Goal: Task Accomplishment & Management: Use online tool/utility

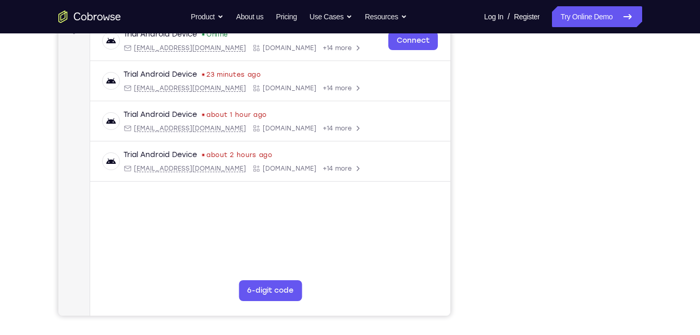
scroll to position [171, 0]
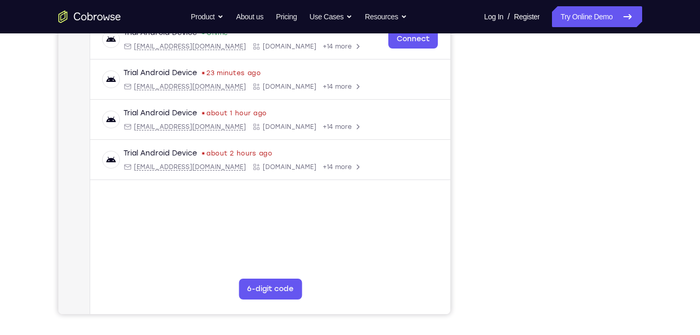
drag, startPoint x: 537, startPoint y: 66, endPoint x: 561, endPoint y: 321, distance: 256.2
click at [561, 321] on div "Your Support Agent Your Customer Web iOS Android Next Steps We’d be happy to gi…" at bounding box center [350, 206] width 667 height 688
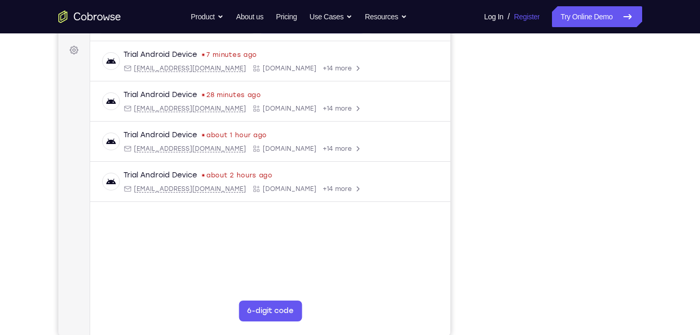
scroll to position [148, 0]
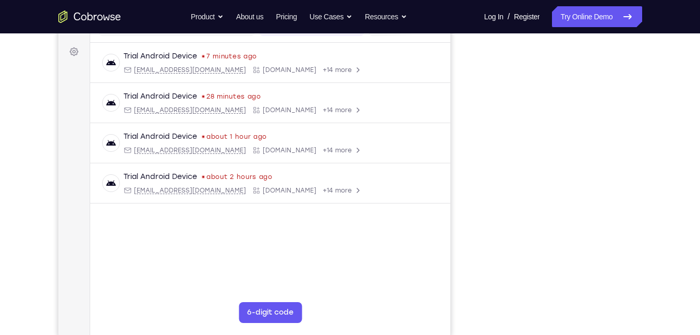
click at [591, 31] on nav "Go back Powerful, Flexible and Trustworthy. Avoid all extra friction for both A…" at bounding box center [350, 16] width 700 height 33
click at [597, 22] on link "Try Online Demo" at bounding box center [597, 16] width 90 height 21
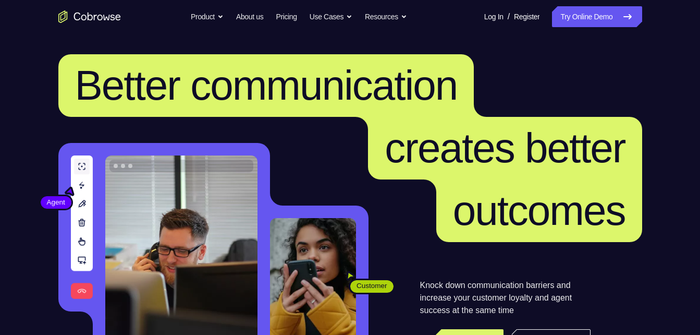
click at [581, 28] on nav "Go back Powerful, Flexible and Trustworthy. Avoid all extra friction for both A…" at bounding box center [350, 16] width 700 height 33
click at [580, 24] on link "Try Online Demo" at bounding box center [597, 16] width 90 height 21
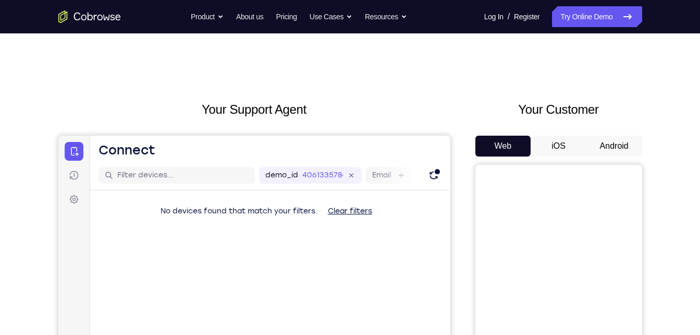
click at [606, 154] on button "Android" at bounding box center [615, 146] width 56 height 21
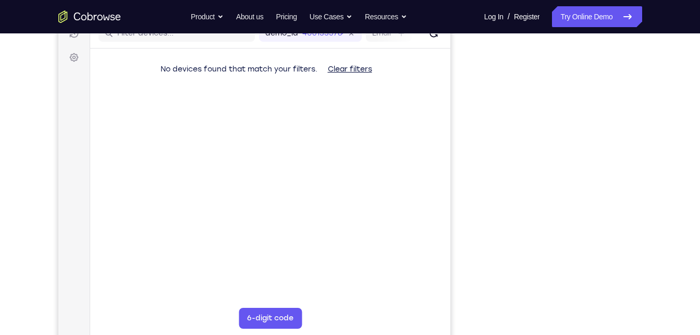
scroll to position [145, 0]
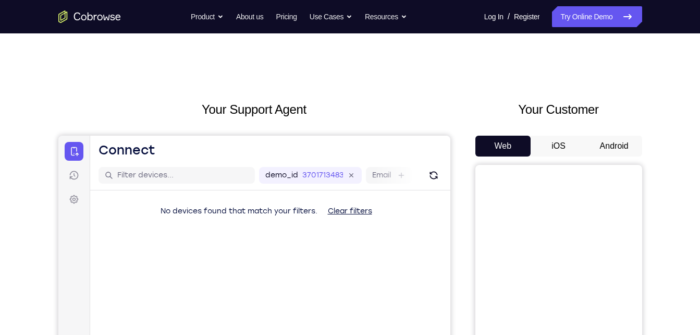
drag, startPoint x: 593, startPoint y: 162, endPoint x: 613, endPoint y: 150, distance: 22.9
click at [613, 150] on button "Android" at bounding box center [615, 146] width 56 height 21
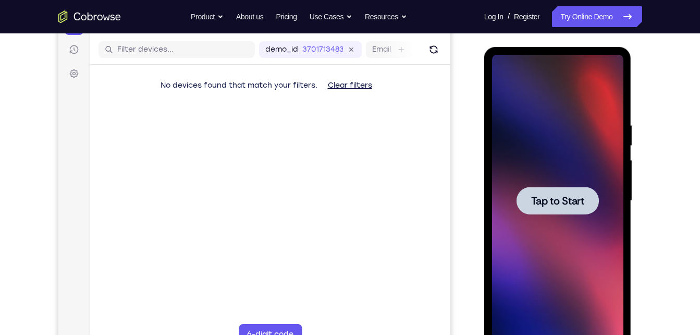
scroll to position [130, 0]
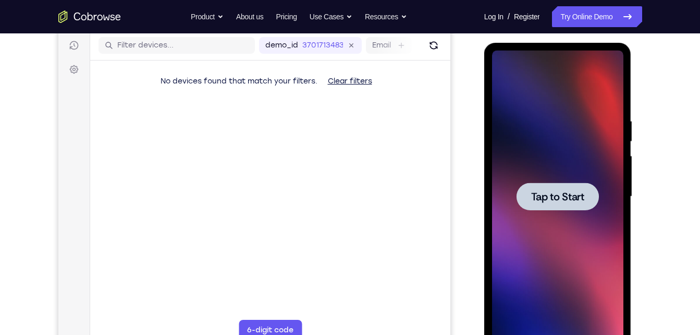
click at [582, 217] on div at bounding box center [557, 197] width 131 height 292
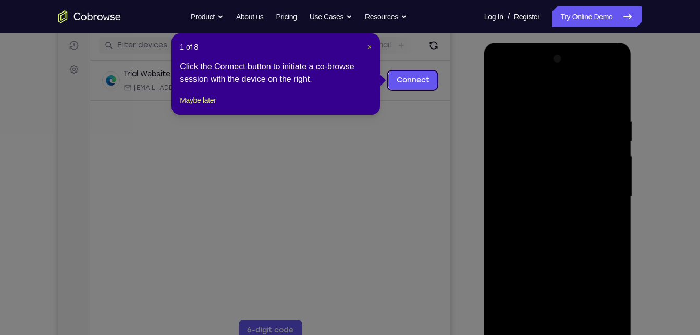
click at [372, 48] on span "×" at bounding box center [370, 47] width 4 height 8
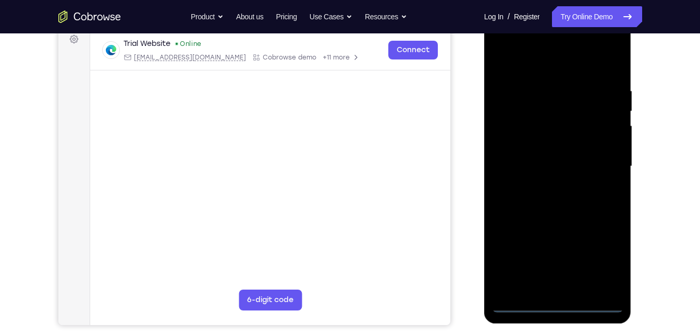
scroll to position [161, 0]
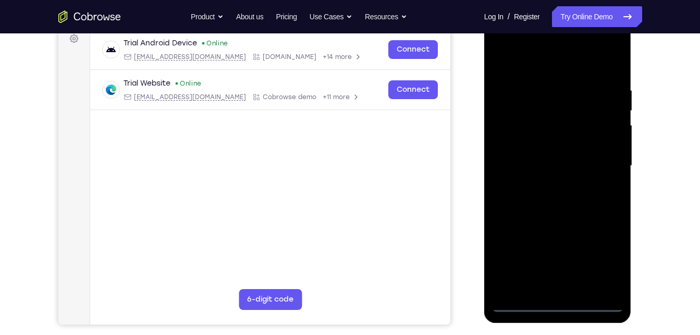
click at [560, 303] on div at bounding box center [557, 166] width 131 height 292
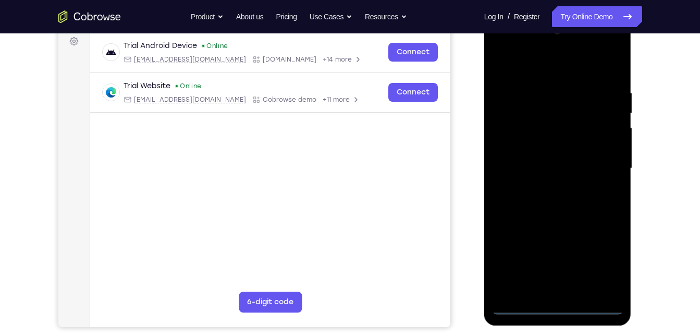
scroll to position [157, 0]
click at [603, 270] on div at bounding box center [557, 169] width 131 height 292
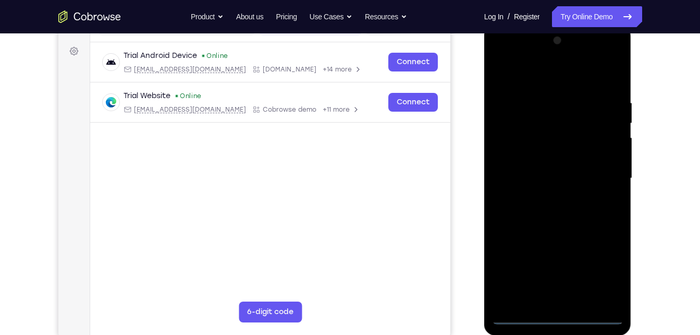
scroll to position [149, 0]
click at [515, 57] on div at bounding box center [557, 178] width 131 height 292
click at [607, 174] on div at bounding box center [557, 178] width 131 height 292
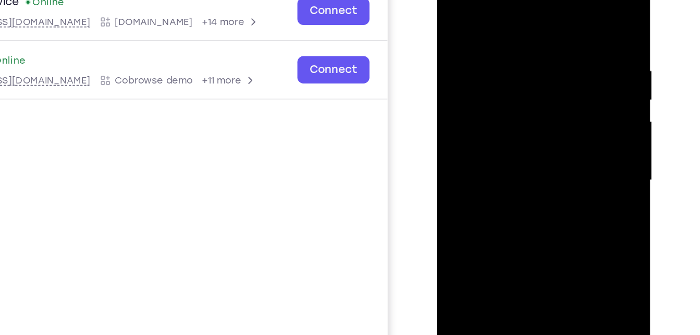
click at [499, 127] on div at bounding box center [510, 111] width 131 height 292
click at [493, 88] on div at bounding box center [510, 111] width 131 height 292
click at [488, 104] on div at bounding box center [510, 111] width 131 height 292
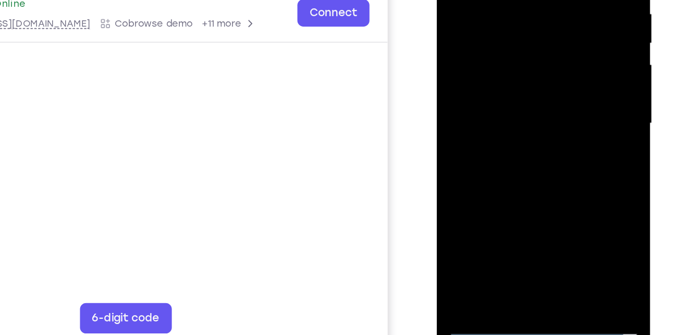
drag, startPoint x: 515, startPoint y: 39, endPoint x: 520, endPoint y: 16, distance: 24.2
click at [520, 16] on div at bounding box center [510, 54] width 131 height 292
click at [507, 52] on div at bounding box center [510, 54] width 131 height 292
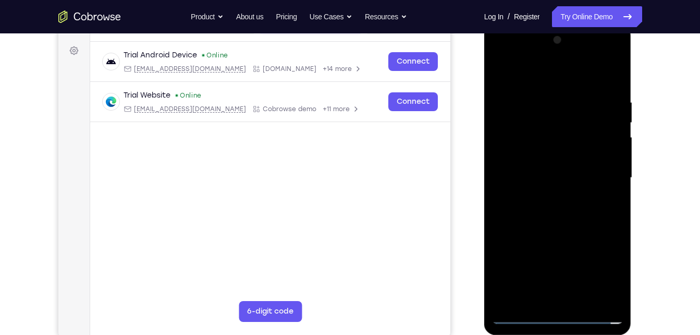
click at [594, 178] on div at bounding box center [557, 178] width 131 height 292
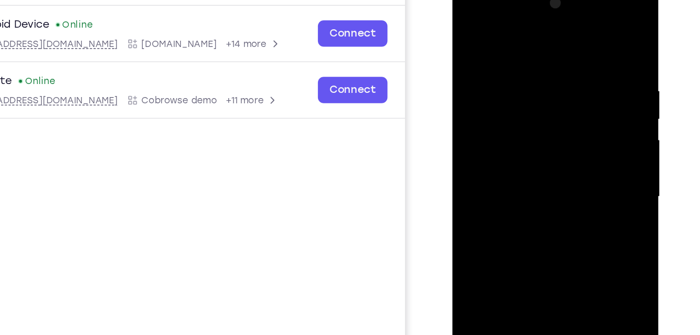
click at [561, 105] on div at bounding box center [525, 135] width 131 height 292
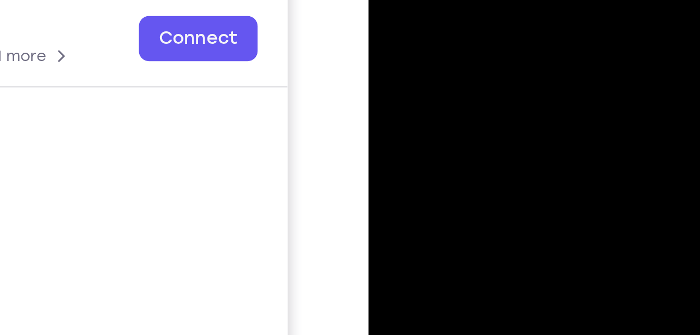
click at [427, 8] on div at bounding box center [442, 7] width 131 height 292
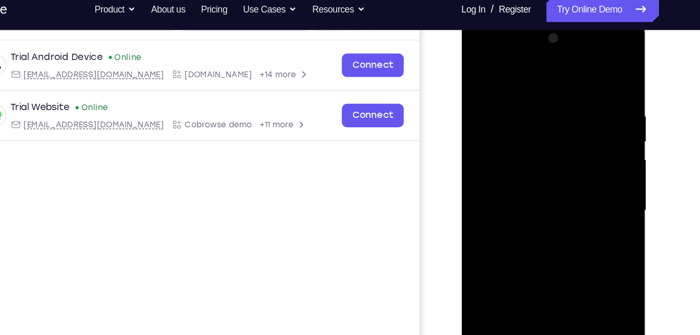
click at [536, 147] on div at bounding box center [534, 172] width 131 height 292
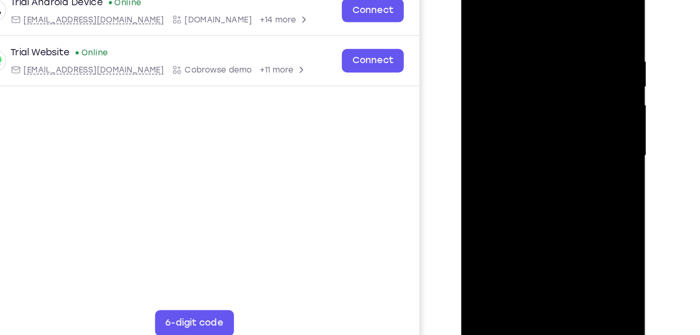
click at [556, 240] on div at bounding box center [534, 117] width 131 height 292
click at [529, 168] on div at bounding box center [534, 117] width 131 height 292
click at [532, 25] on div at bounding box center [534, 117] width 131 height 292
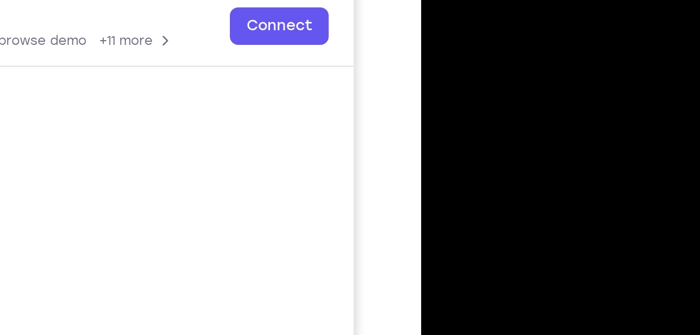
click at [481, 22] on div at bounding box center [494, 25] width 131 height 292
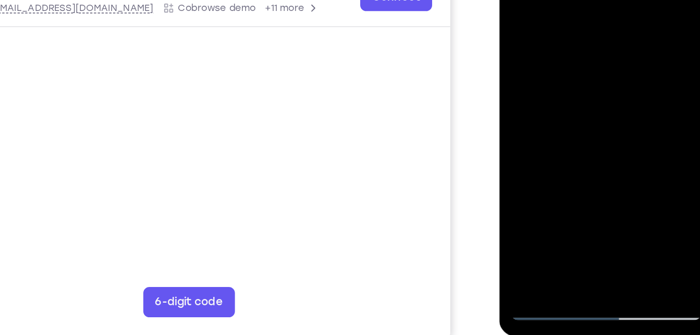
scroll to position [148, 0]
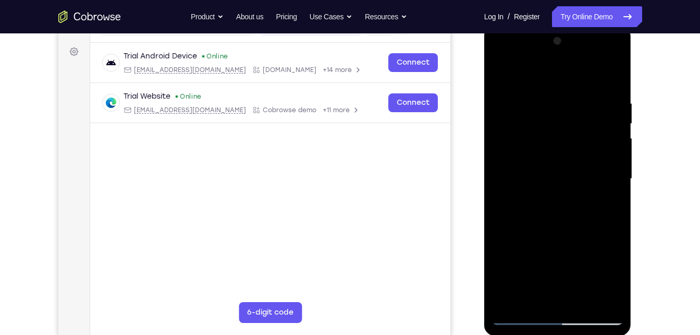
click at [497, 74] on div at bounding box center [557, 179] width 131 height 292
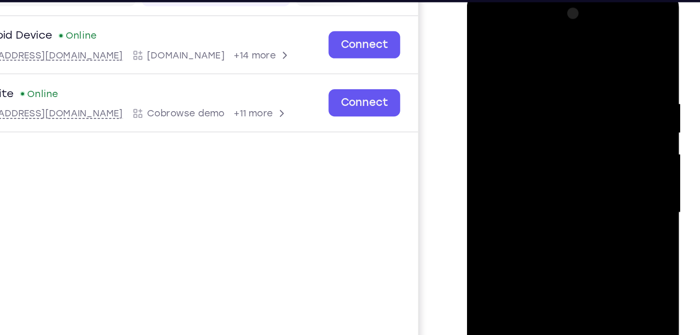
click at [504, 54] on div at bounding box center [540, 144] width 131 height 292
click at [487, 38] on div at bounding box center [540, 144] width 131 height 292
